Goal: Transaction & Acquisition: Download file/media

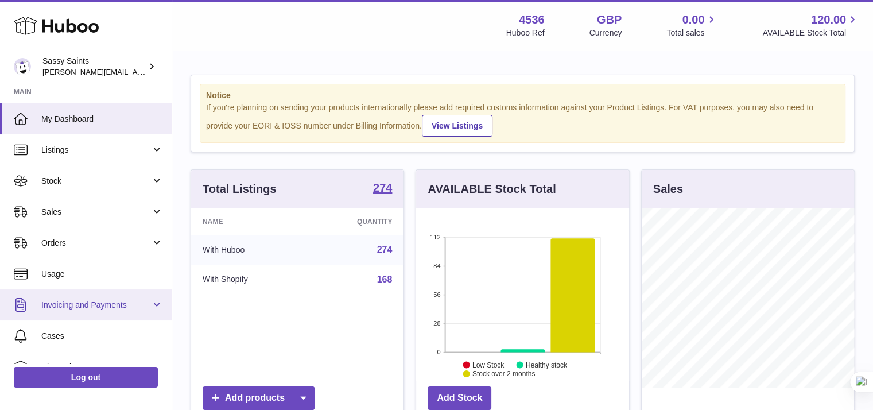
scroll to position [179, 213]
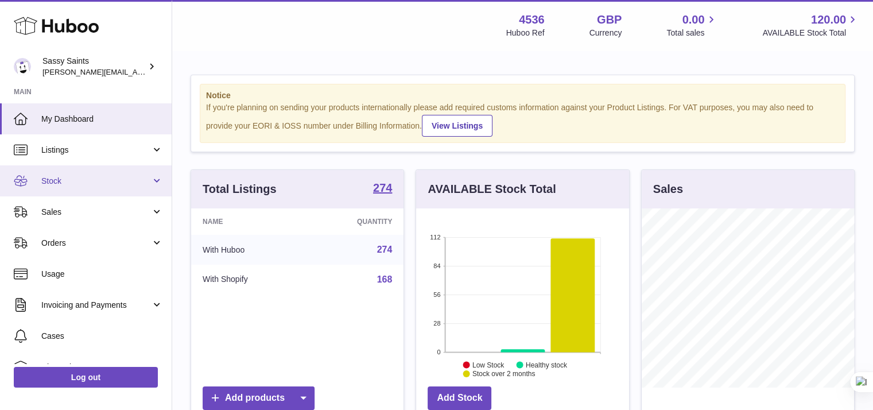
click at [80, 180] on span "Stock" at bounding box center [96, 181] width 110 height 11
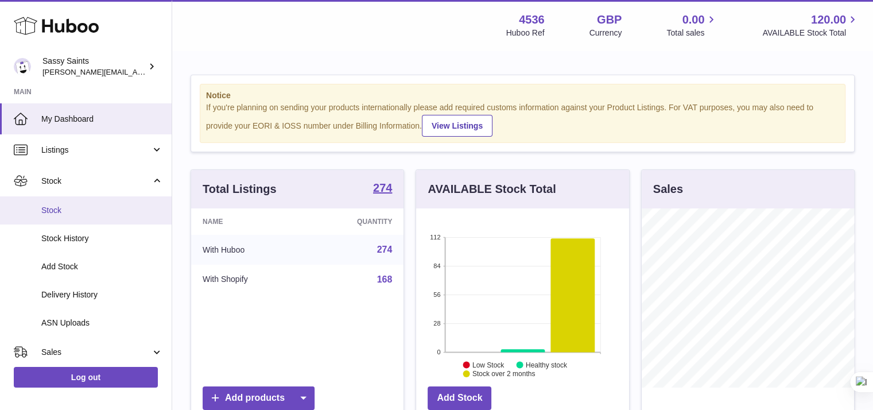
click at [80, 208] on span "Stock" at bounding box center [102, 210] width 122 height 11
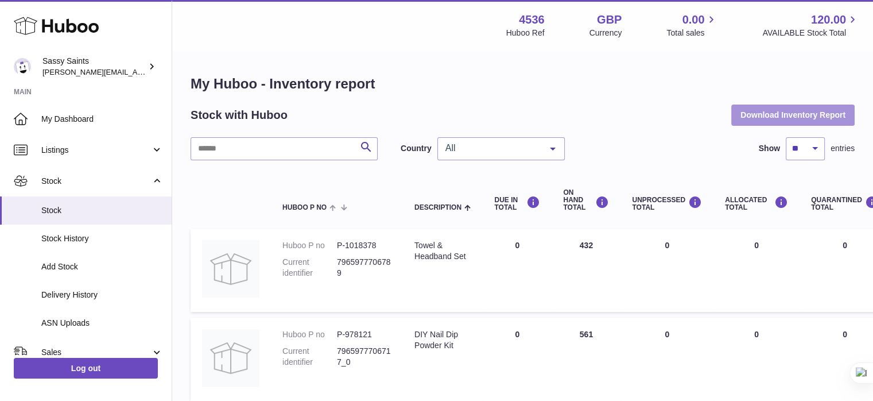
click at [746, 122] on button "Download Inventory Report" at bounding box center [792, 114] width 123 height 21
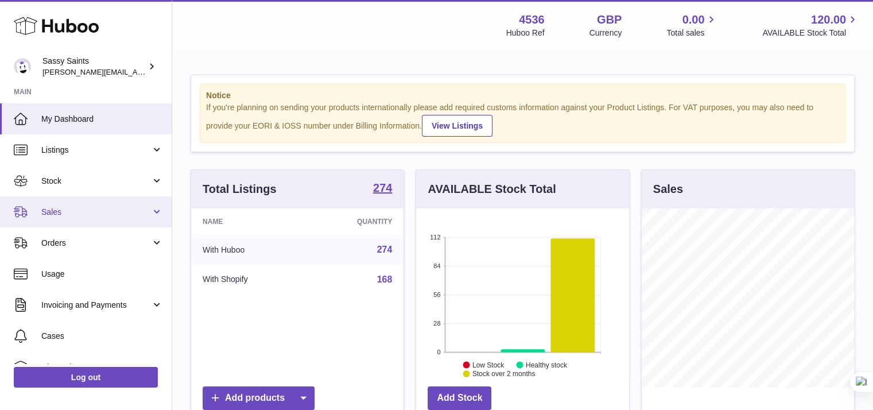
scroll to position [573833, 573799]
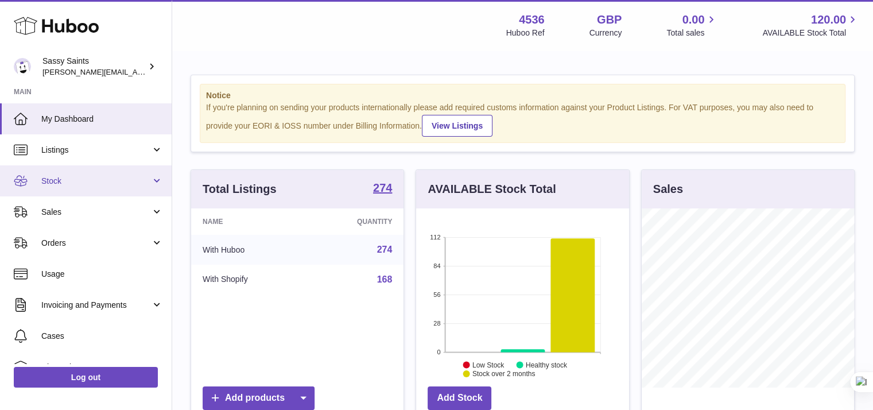
click at [69, 186] on link "Stock" at bounding box center [86, 180] width 172 height 31
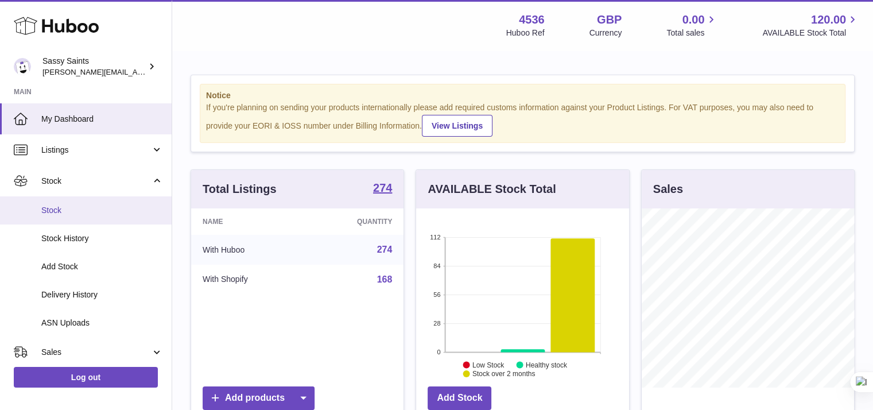
click at [78, 214] on span "Stock" at bounding box center [102, 210] width 122 height 11
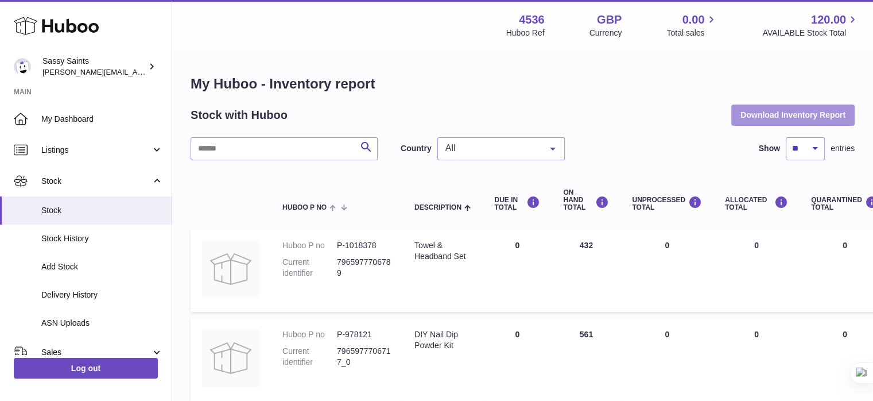
click at [773, 121] on button "Download Inventory Report" at bounding box center [792, 114] width 123 height 21
